Goal: Task Accomplishment & Management: Use online tool/utility

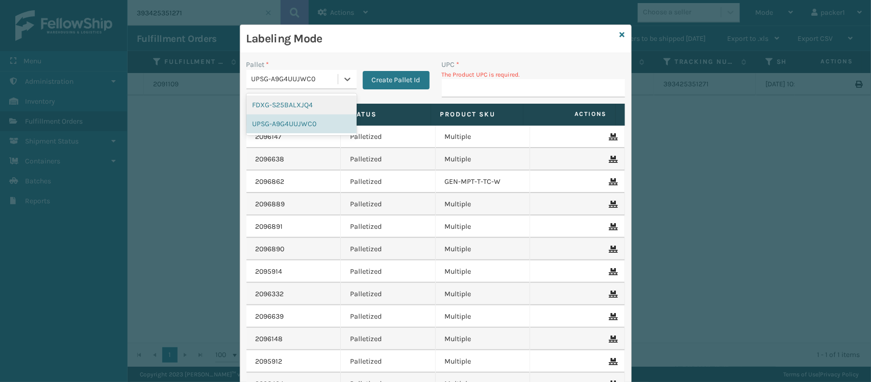
click at [331, 77] on div "UPSG-A9G4UUJWC0" at bounding box center [295, 79] width 87 height 11
click at [300, 105] on div "FDXG-S25BALXJQ4" at bounding box center [301, 104] width 110 height 19
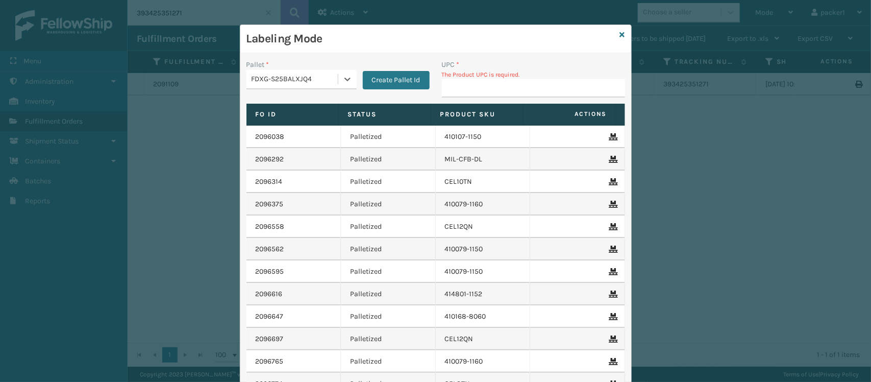
click at [478, 69] on div "UPC *" at bounding box center [533, 64] width 183 height 11
click at [472, 85] on input "UPC *" at bounding box center [533, 88] width 183 height 18
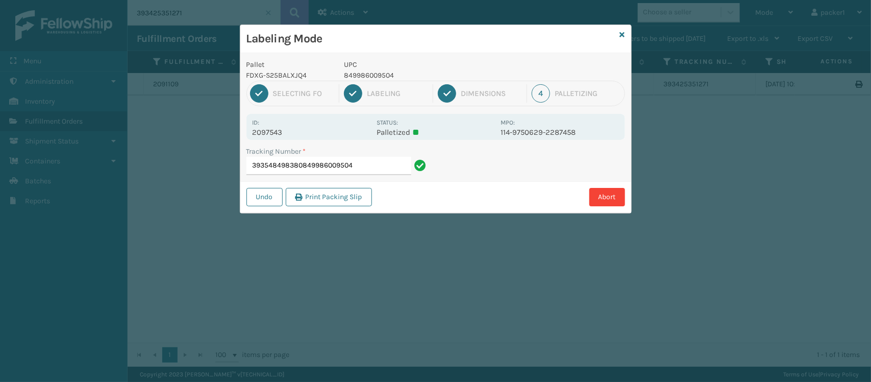
type input "393548498380849986009504"
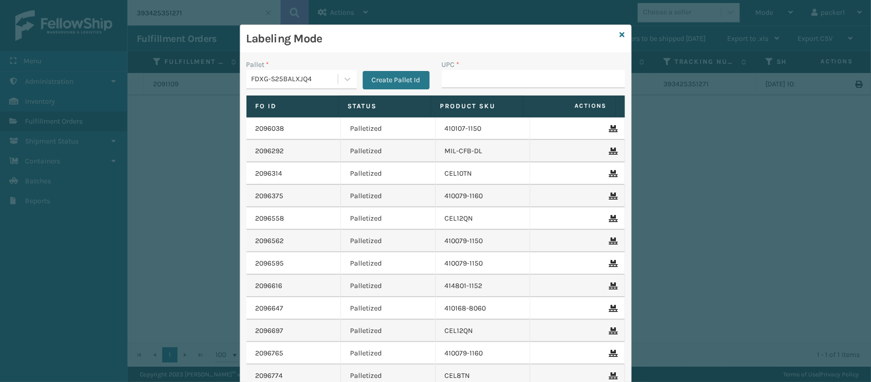
click at [277, 67] on div "Pallet *" at bounding box center [301, 64] width 110 height 11
click at [277, 78] on div "FDXG-S25BALXJQ4" at bounding box center [295, 79] width 87 height 11
click at [285, 124] on div "UPSG-A9G4UUJWC0" at bounding box center [301, 123] width 110 height 19
click at [478, 79] on input "UPC *" at bounding box center [533, 79] width 183 height 18
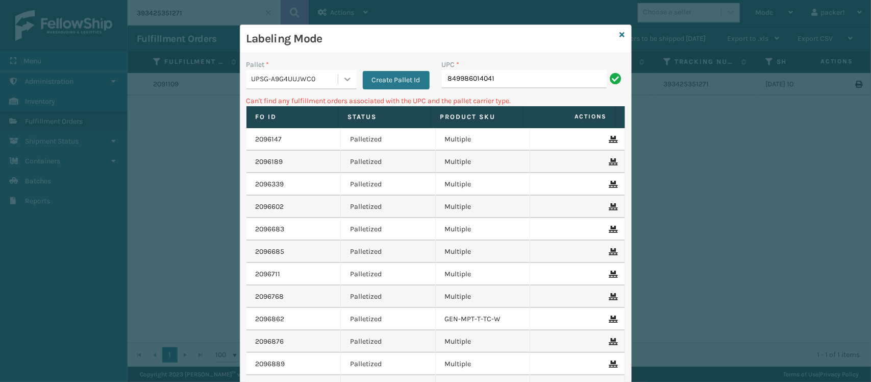
click at [350, 80] on div at bounding box center [347, 79] width 18 height 18
click at [404, 97] on p "Can't find any fulfillment orders associated with the UPC and the pallet carrie…" at bounding box center [435, 100] width 379 height 11
click at [411, 84] on button "Create Pallet Id" at bounding box center [396, 80] width 67 height 18
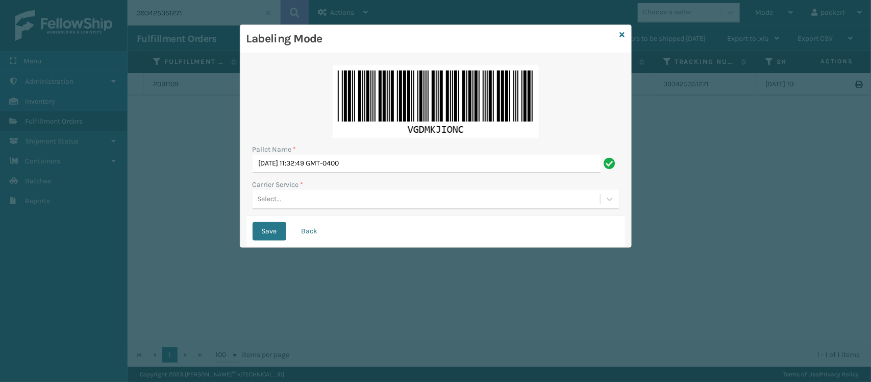
click at [285, 202] on div "Select..." at bounding box center [427, 199] width 348 height 17
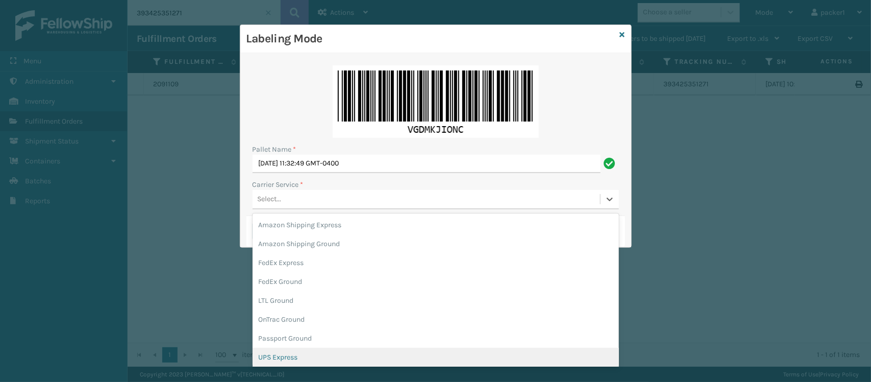
click at [288, 354] on div "UPS Express" at bounding box center [436, 357] width 366 height 19
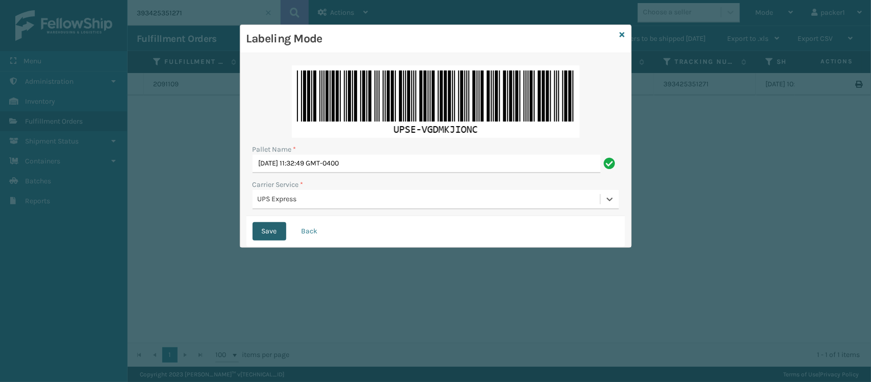
click at [269, 236] on button "Save" at bounding box center [270, 231] width 34 height 18
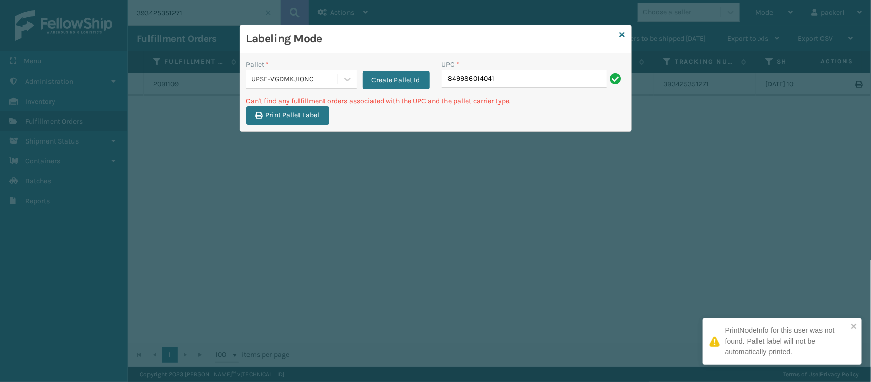
drag, startPoint x: 518, startPoint y: 78, endPoint x: 200, endPoint y: 177, distance: 333.9
click at [200, 177] on div "Labeling Mode Pallet * UPSE-VGDMKJIONC Create Pallet Id UPC * 849986014041 Can'…" at bounding box center [435, 191] width 871 height 382
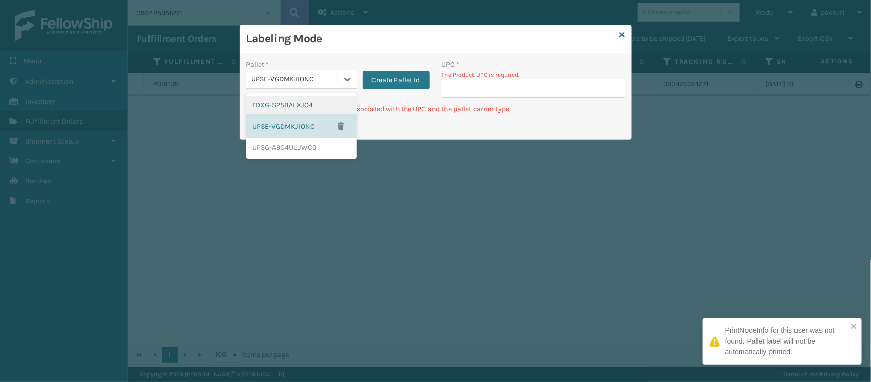
click at [282, 82] on div "UPSE-VGDMKJIONC" at bounding box center [295, 79] width 87 height 11
click at [291, 93] on div "FDXG-S25BALXJQ4 UPSE-VGDMKJIONC UPSG-A9G4UUJWC0" at bounding box center [301, 125] width 110 height 65
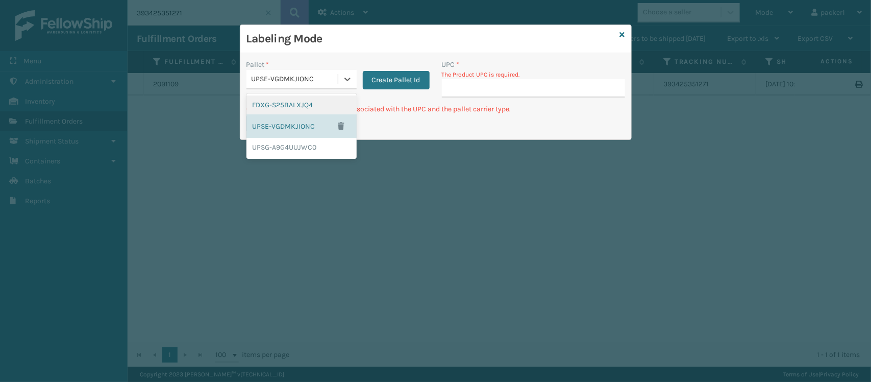
click at [291, 98] on div "FDXG-S25BALXJQ4" at bounding box center [301, 104] width 110 height 19
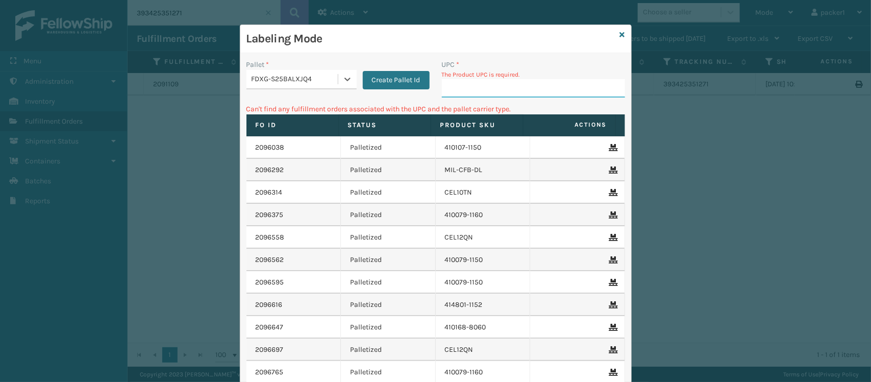
click at [480, 87] on input "UPC *" at bounding box center [533, 88] width 183 height 18
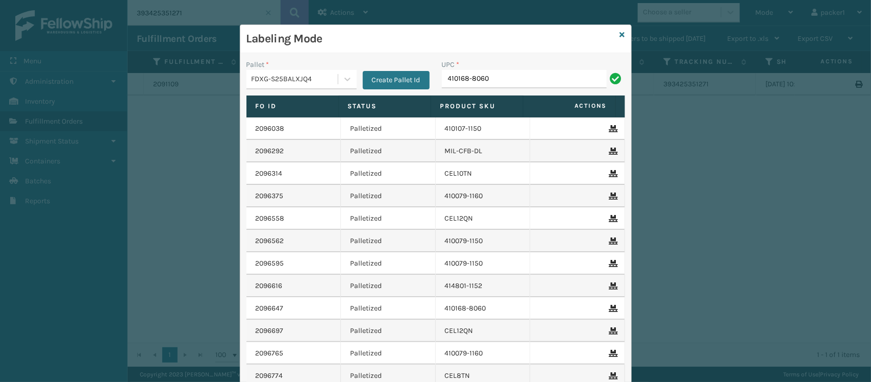
type input "410168-8060"
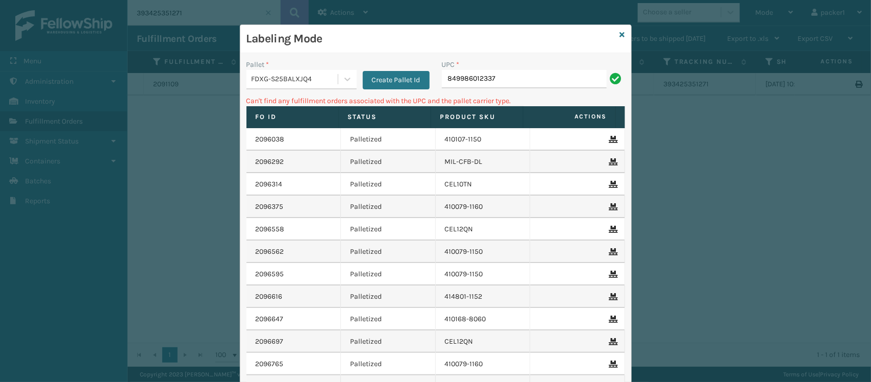
click at [302, 82] on div "FDXG-S25BALXJQ4" at bounding box center [295, 79] width 87 height 11
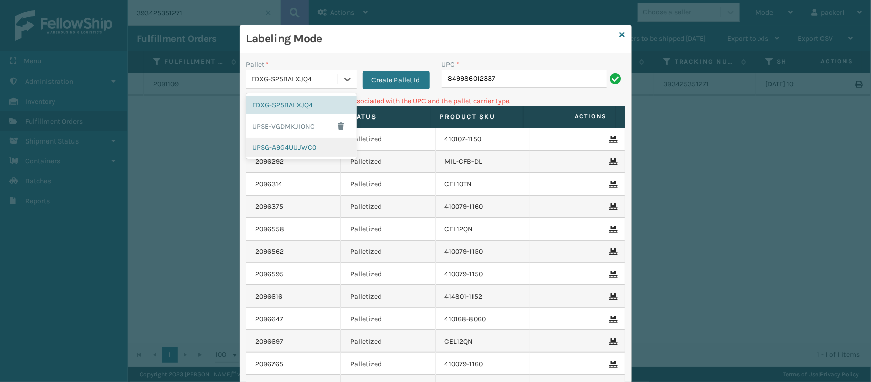
click at [273, 152] on div "UPSG-A9G4UUJWC0" at bounding box center [301, 147] width 110 height 19
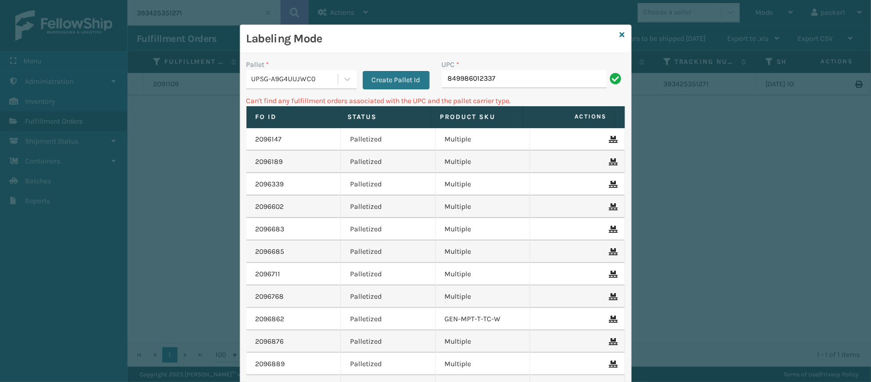
click at [510, 65] on div "UPC *" at bounding box center [533, 64] width 183 height 11
click at [513, 82] on input "849986012337" at bounding box center [524, 79] width 165 height 18
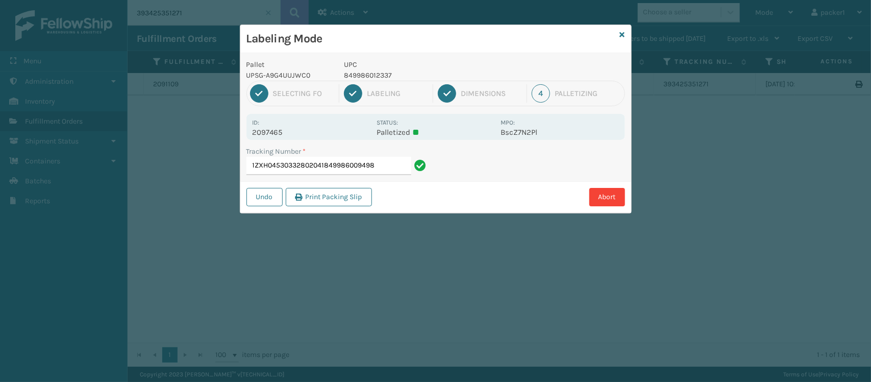
type input "1ZXH04530332802041849986009498"
